Goal: Task Accomplishment & Management: Manage account settings

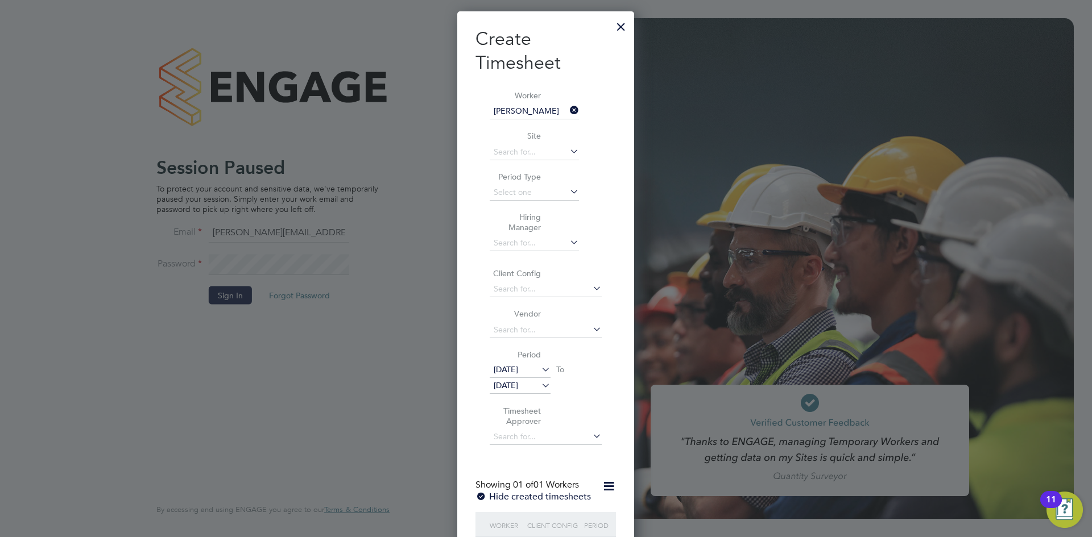
scroll to position [858, 177]
click at [622, 31] on div at bounding box center [621, 24] width 20 height 20
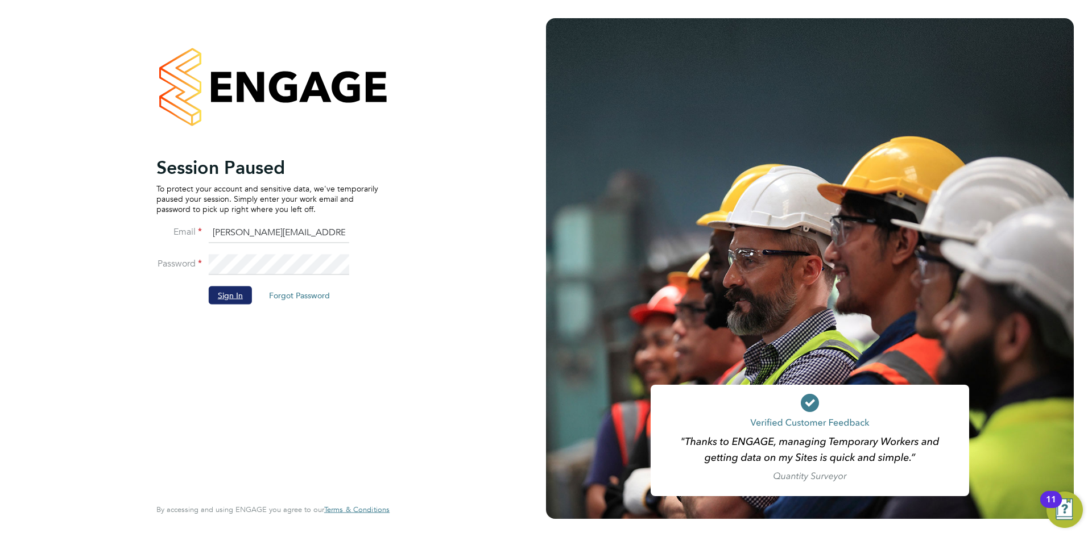
click at [230, 299] on button "Sign In" at bounding box center [230, 295] width 43 height 18
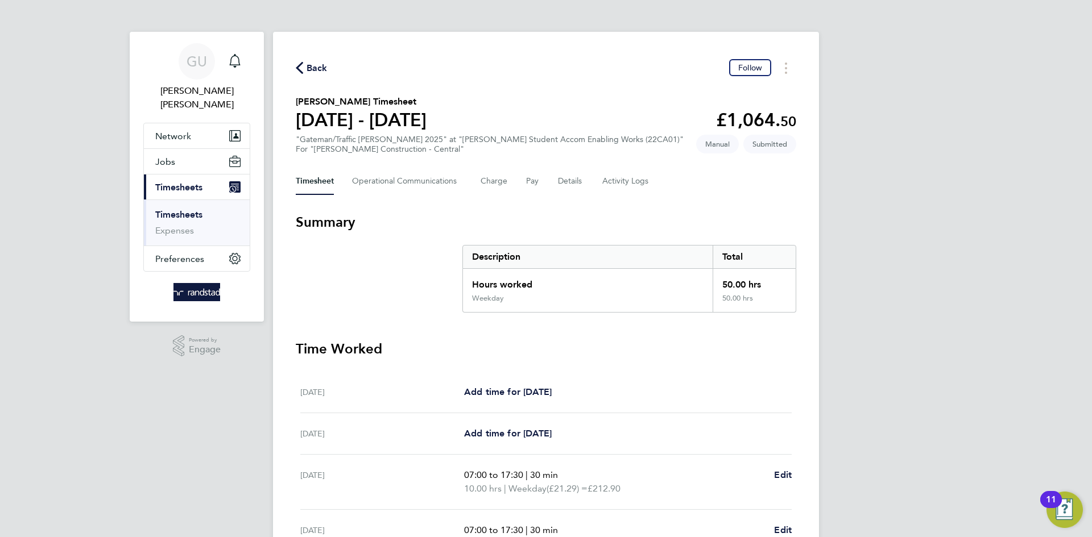
click at [181, 209] on link "Timesheets" at bounding box center [178, 214] width 47 height 11
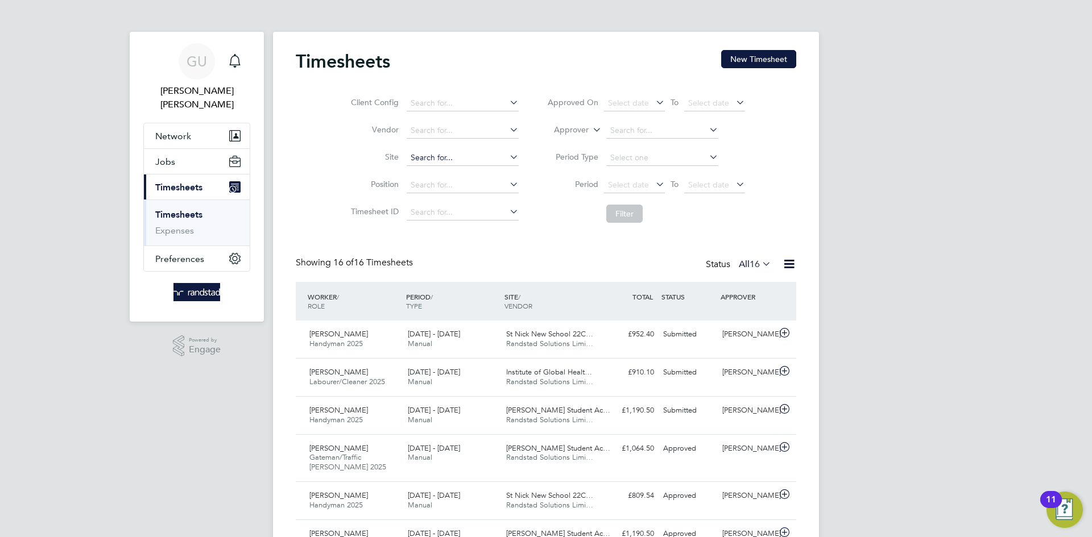
click at [442, 161] on input at bounding box center [463, 158] width 112 height 16
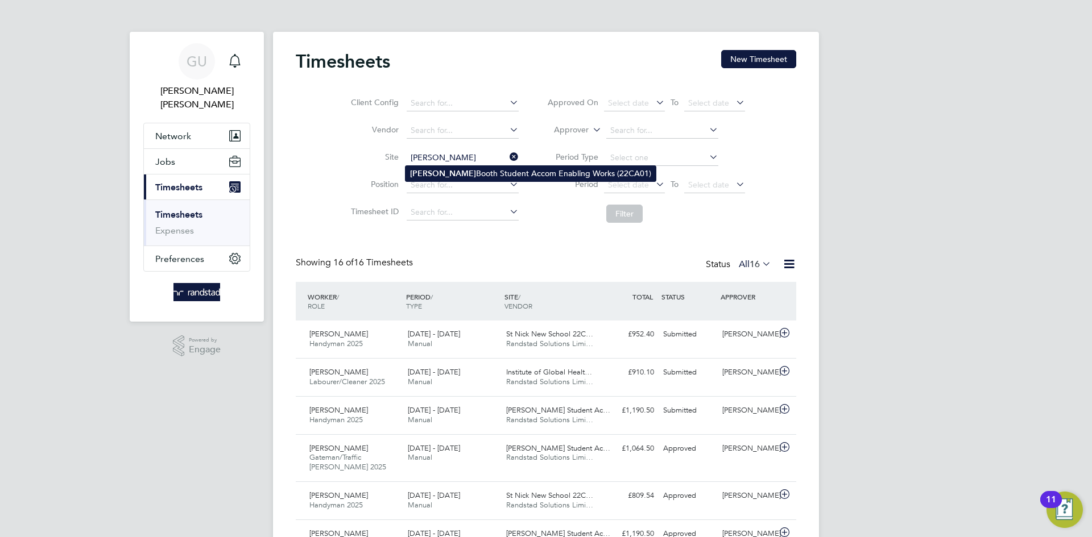
click at [492, 176] on li "Clive Booth Student Accom Enabling Works (22CA01)" at bounding box center [530, 173] width 250 height 15
type input "Clive Booth Student Accom Enabling Works (22CA01)"
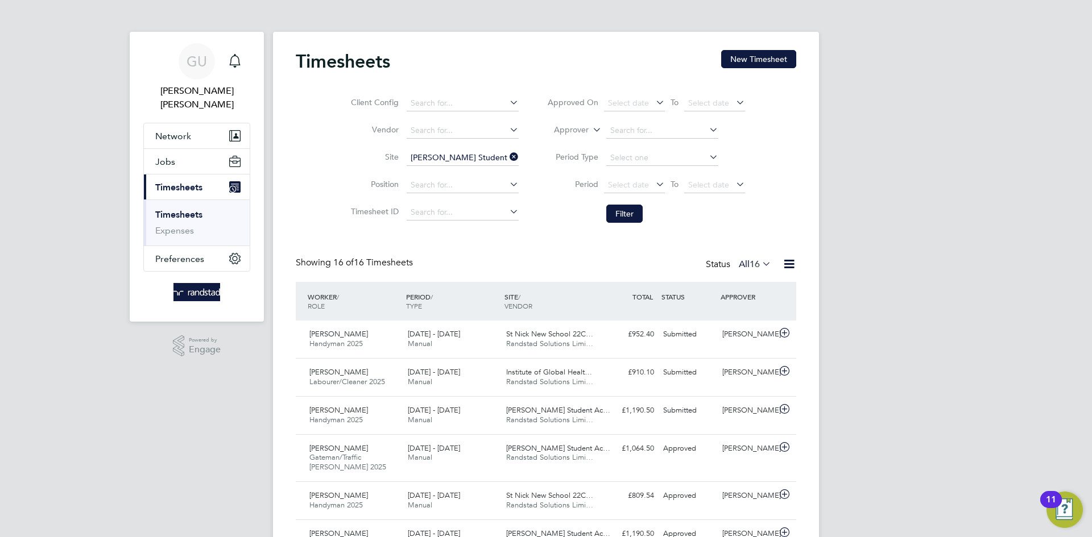
click at [761, 204] on div "Client Config Vendor Site Clive Booth Student Accom Enabling Works (22CA01) Pos…" at bounding box center [546, 156] width 500 height 144
click at [628, 220] on button "Filter" at bounding box center [624, 214] width 36 height 18
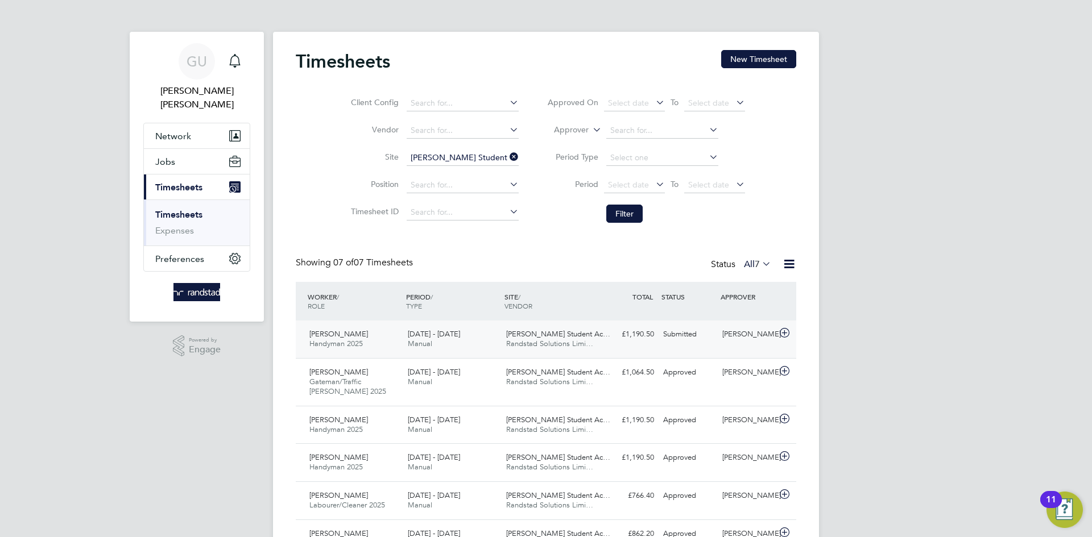
click at [616, 333] on div "£1,190.50 Submitted" at bounding box center [628, 334] width 59 height 19
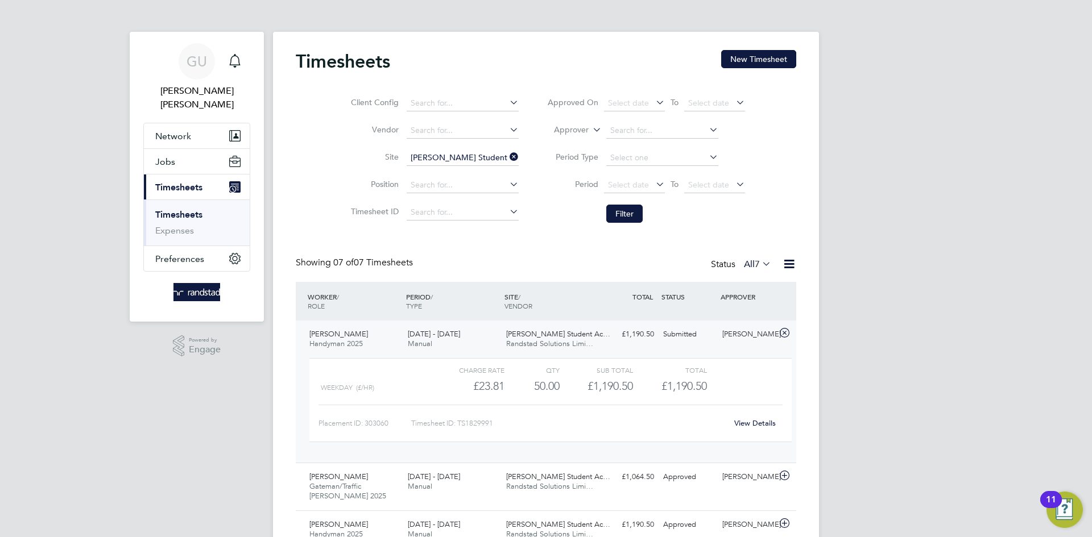
click at [645, 330] on div "£1,190.50 Submitted" at bounding box center [628, 334] width 59 height 19
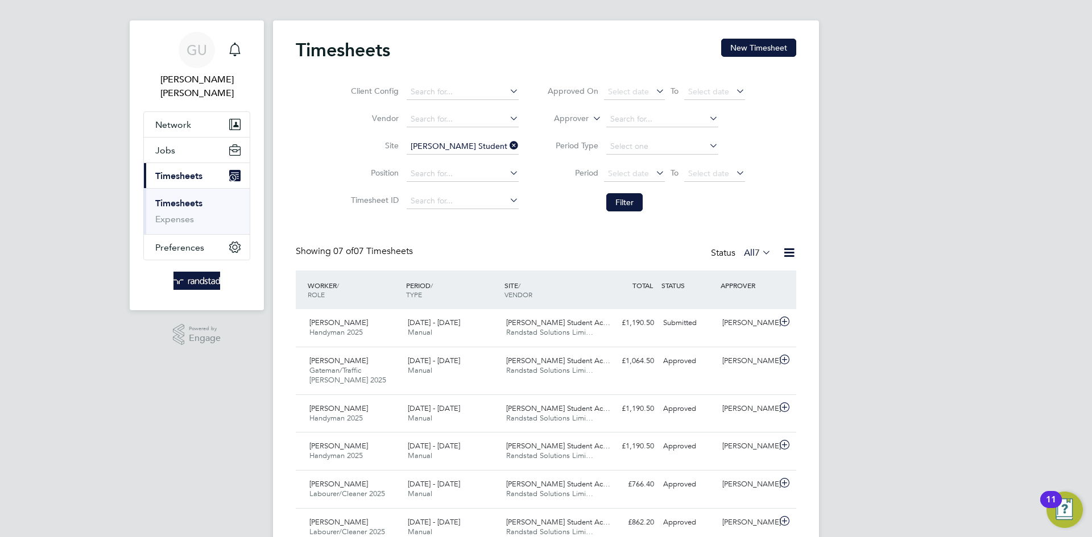
click at [507, 151] on icon at bounding box center [507, 146] width 0 height 16
click at [453, 146] on input at bounding box center [463, 147] width 112 height 16
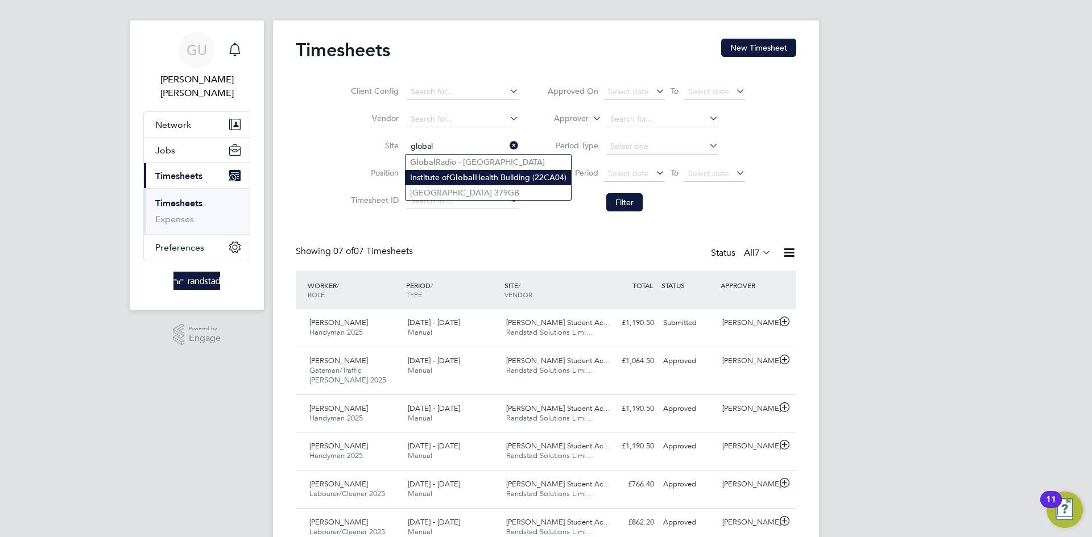
click at [512, 176] on li "Institute of Global Health Building (22CA04)" at bounding box center [487, 177] width 165 height 15
type input "Institute of Global Health Building (22CA04)"
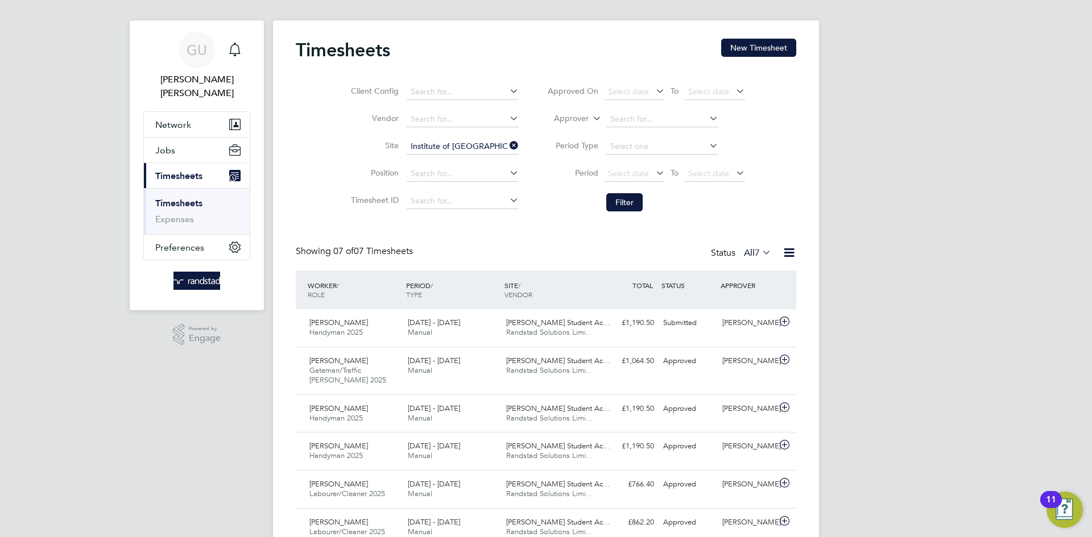
click at [860, 231] on div "GU Georgina Ulysses Notifications Applications: Network Businesses Sites Worker…" at bounding box center [546, 307] width 1092 height 637
click at [624, 201] on button "Filter" at bounding box center [624, 202] width 36 height 18
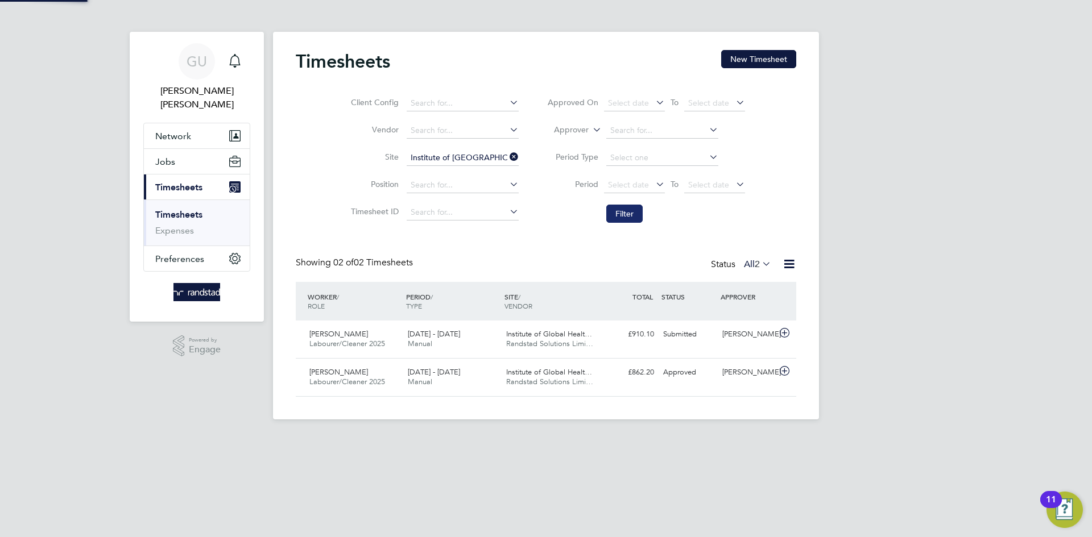
scroll to position [29, 99]
click at [725, 336] on div "David Shepherd" at bounding box center [747, 334] width 59 height 19
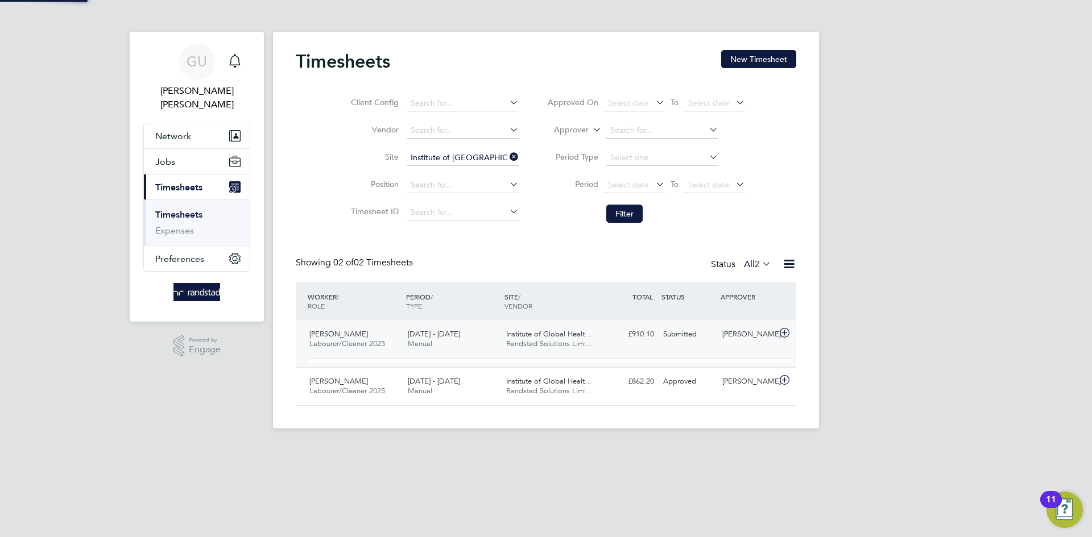
scroll to position [19, 111]
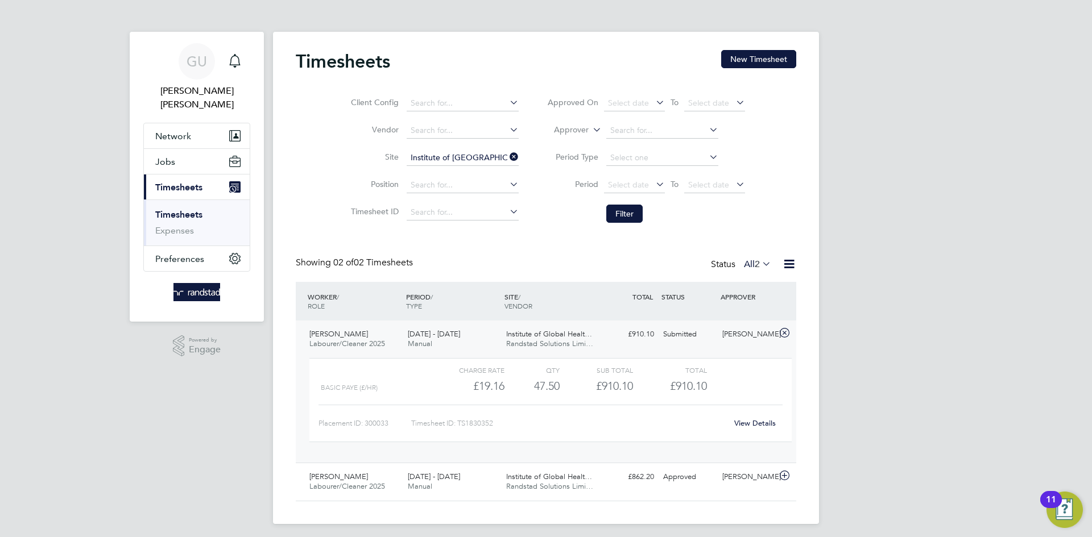
click at [731, 332] on div "David Shepherd" at bounding box center [747, 334] width 59 height 19
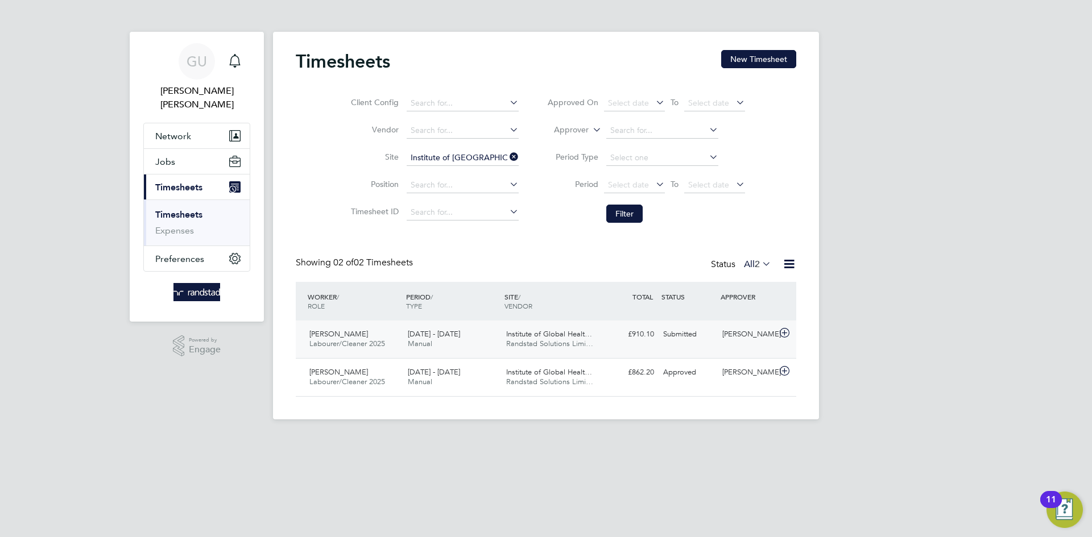
click at [731, 332] on div "David Shepherd" at bounding box center [747, 334] width 59 height 19
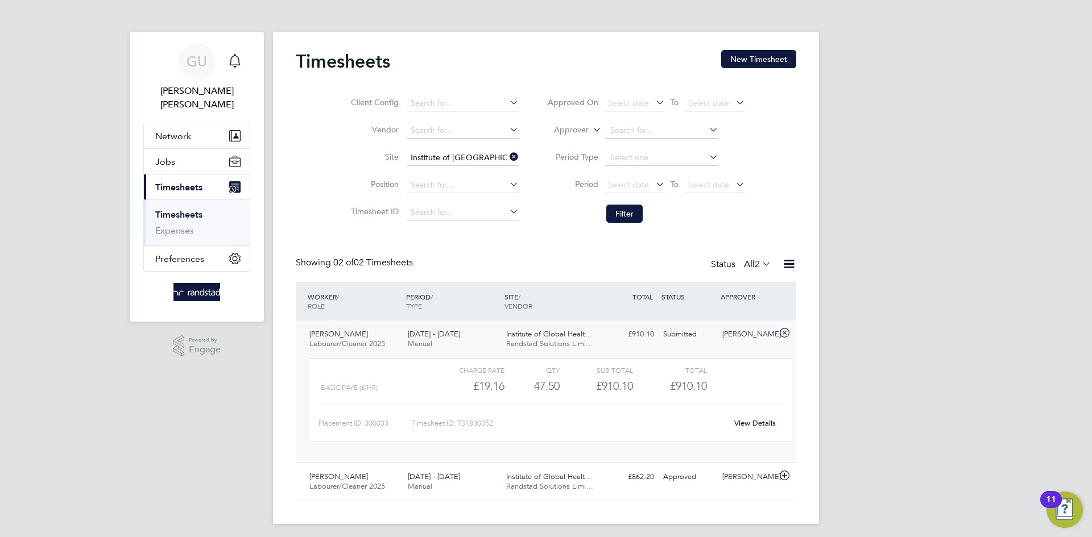
click at [333, 333] on span "Olawumi Ogunrinde" at bounding box center [338, 334] width 59 height 10
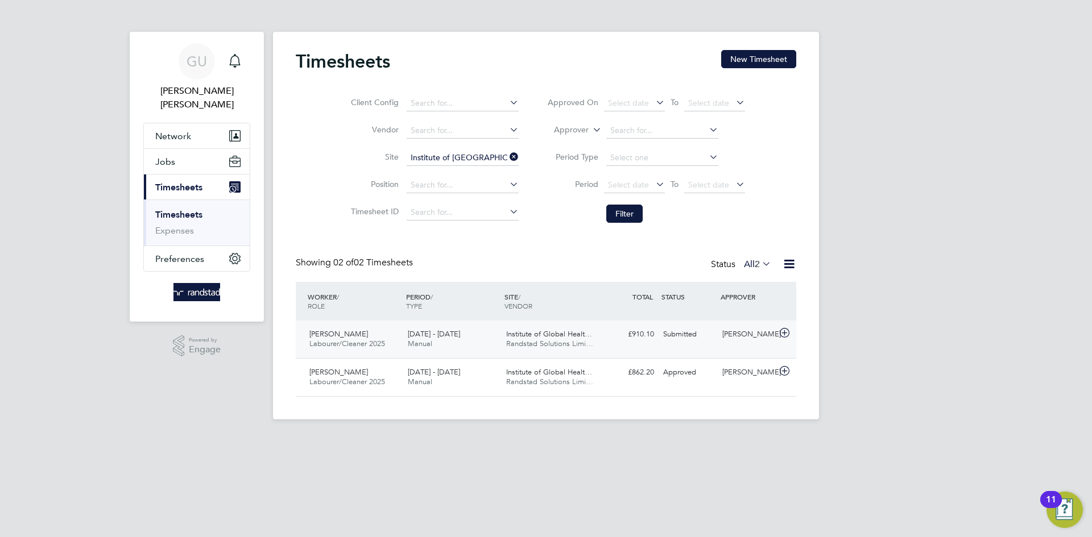
click at [572, 341] on span "Randstad Solutions Limi…" at bounding box center [549, 344] width 87 height 10
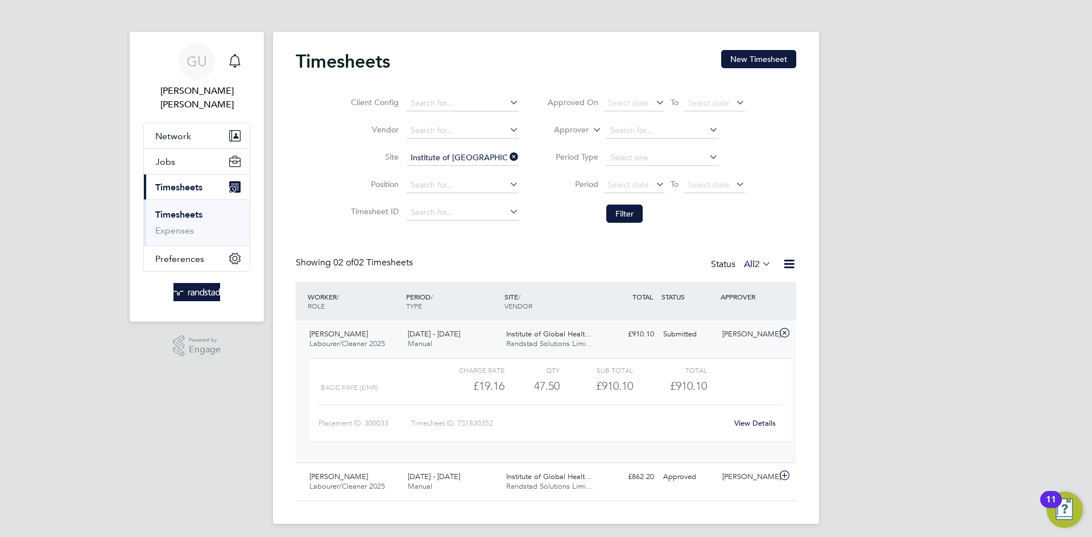
click at [774, 424] on link "View Details" at bounding box center [755, 424] width 42 height 10
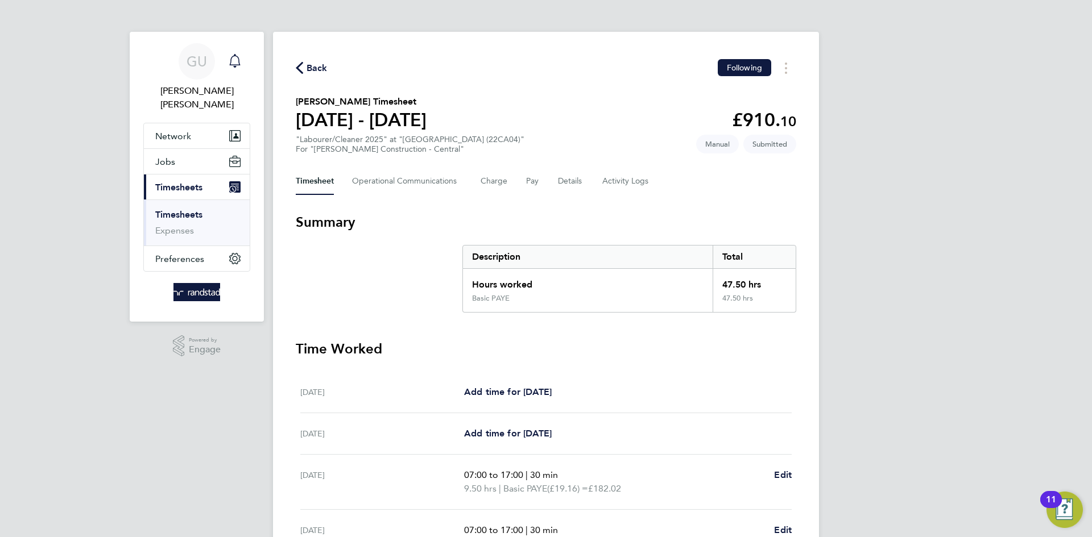
click at [238, 64] on icon "Main navigation" at bounding box center [234, 59] width 11 height 11
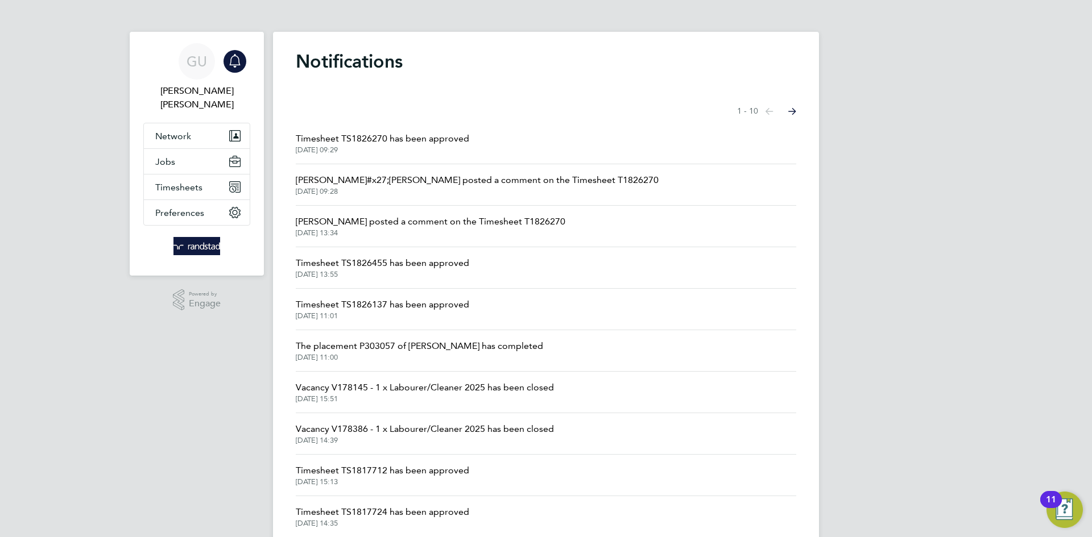
click at [418, 181] on span "[PERSON_NAME]#x27;[PERSON_NAME] posted a comment on the Timesheet T1826270" at bounding box center [477, 180] width 363 height 14
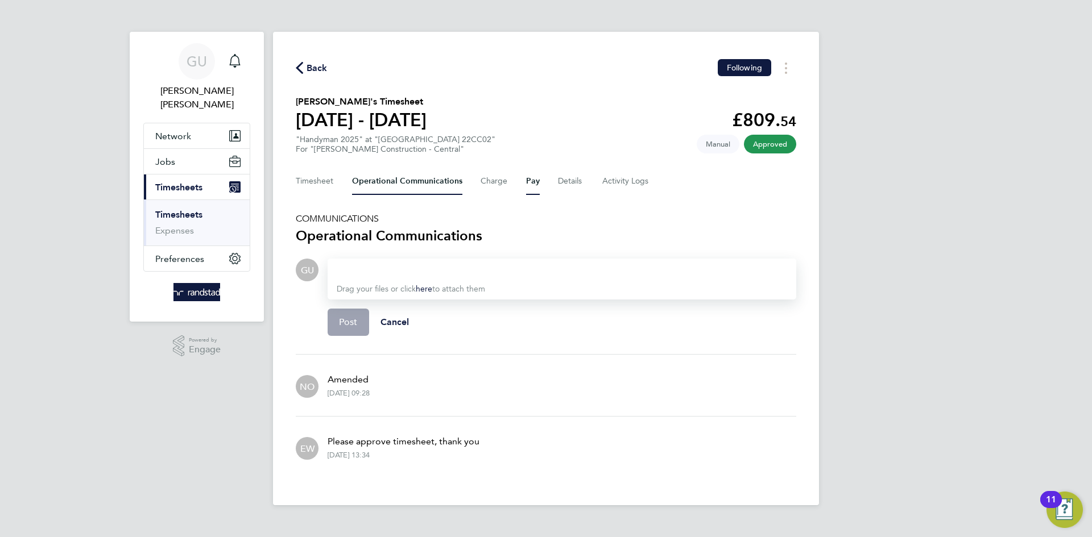
click at [532, 179] on button "Pay" at bounding box center [533, 181] width 14 height 27
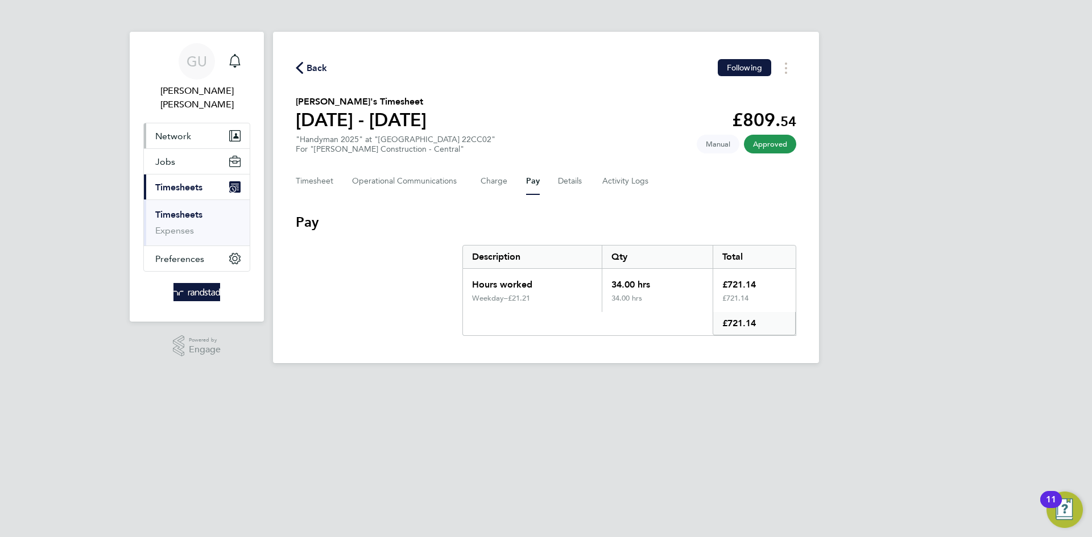
click at [171, 123] on button "Network" at bounding box center [197, 135] width 106 height 25
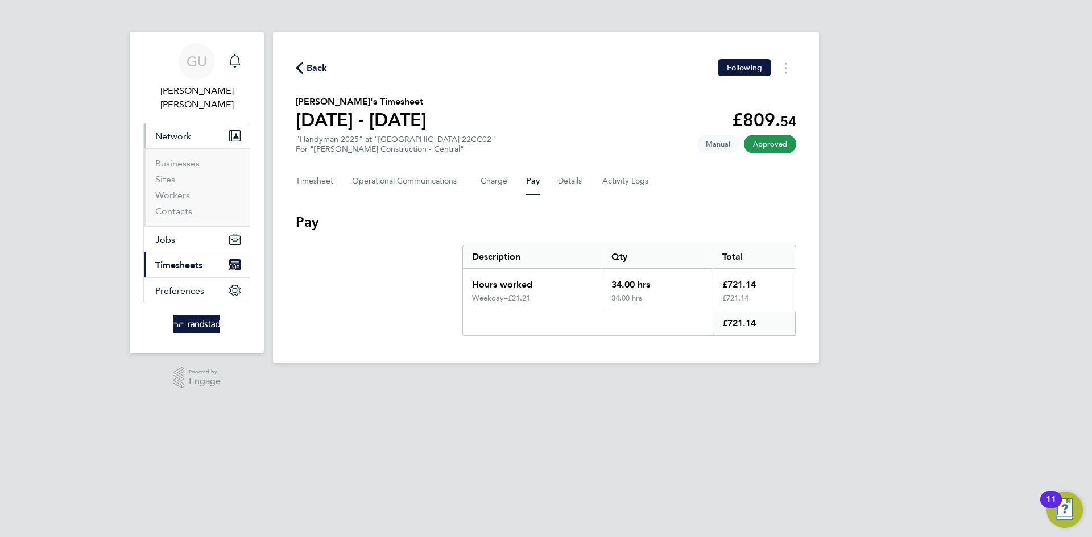
click at [180, 131] on span "Network" at bounding box center [173, 136] width 36 height 11
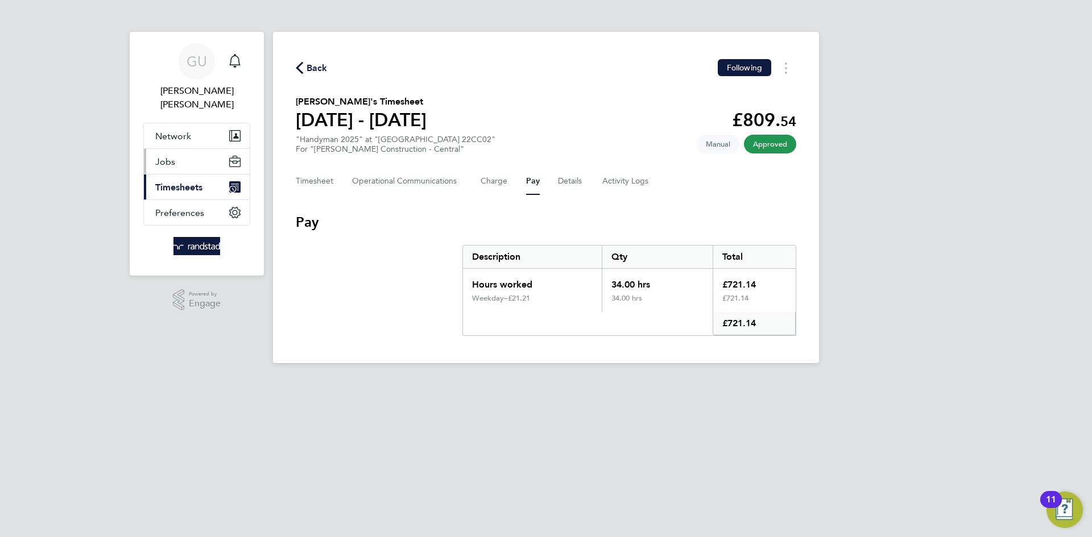
click at [179, 151] on button "Jobs" at bounding box center [197, 161] width 106 height 25
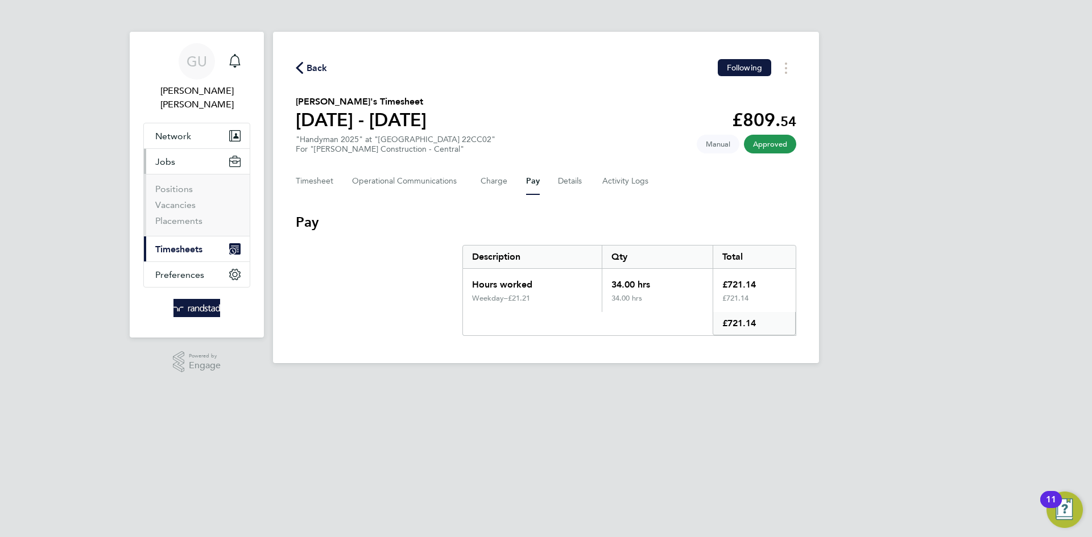
click at [179, 151] on button "Jobs" at bounding box center [197, 161] width 106 height 25
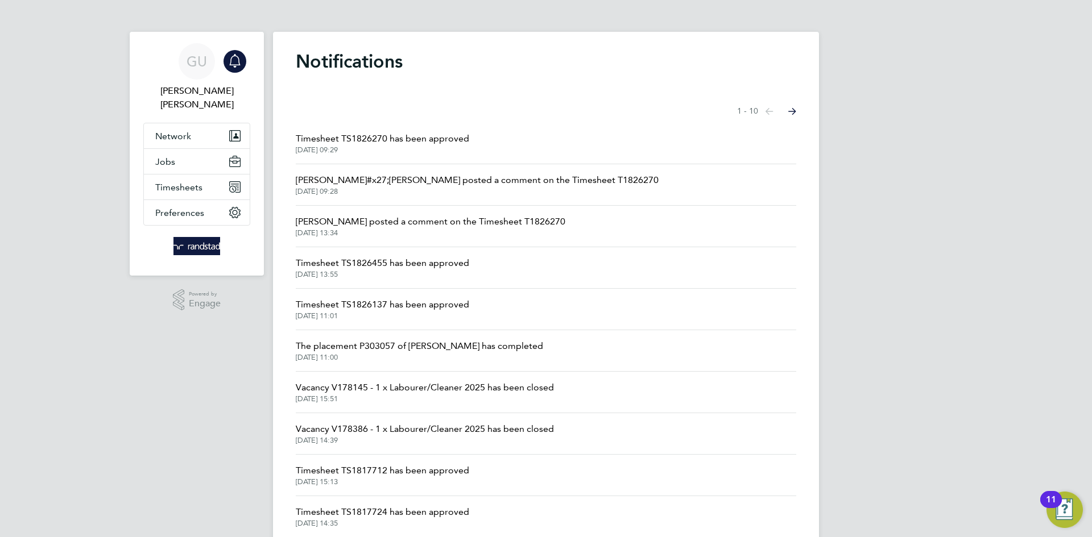
click at [441, 134] on span "Timesheet TS1826270 has been approved" at bounding box center [382, 139] width 173 height 14
